Goal: Task Accomplishment & Management: Manage account settings

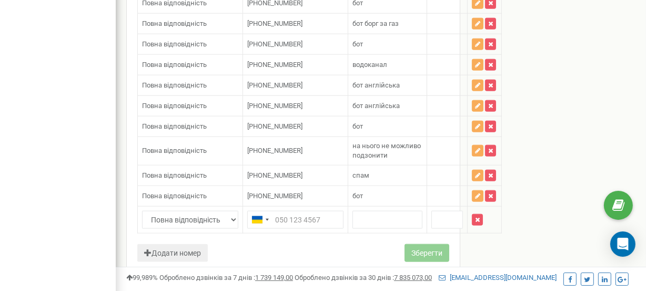
type input "3"
click at [288, 211] on input "3" at bounding box center [295, 220] width 96 height 18
type input "[PHONE_NUMBER]"
click at [364, 211] on input "text" at bounding box center [388, 220] width 70 height 18
type input "бот"
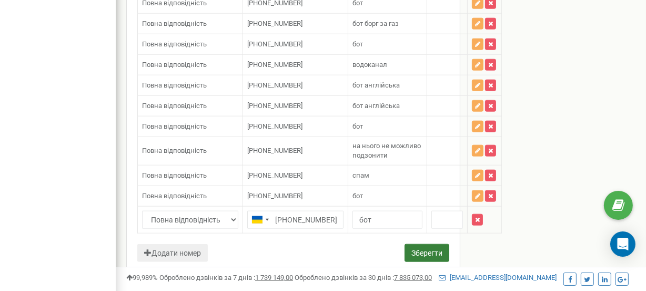
click at [427, 244] on button "Зберегти" at bounding box center [427, 253] width 45 height 18
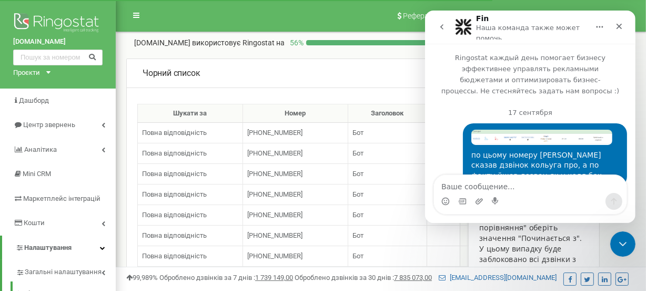
scroll to position [1493, 0]
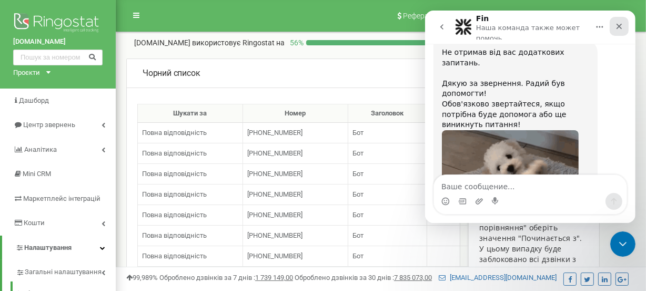
click at [619, 27] on icon "Закрыть" at bounding box center [619, 27] width 6 height 6
